Goal: Find specific page/section: Find specific page/section

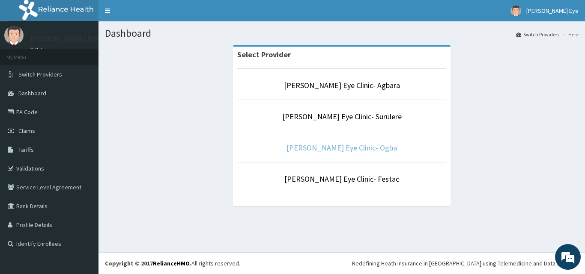
click at [362, 151] on link "[PERSON_NAME] Eye Clinic- Ogba" at bounding box center [341, 148] width 110 height 10
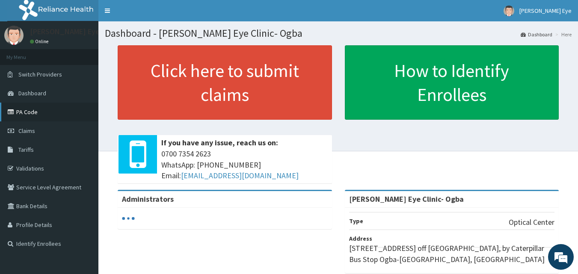
click at [36, 107] on link "PA Code" at bounding box center [49, 112] width 98 height 19
